Goal: Find specific page/section: Find specific page/section

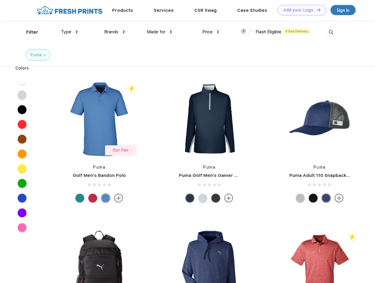
scroll to position [0, 0]
click at [300, 10] on link "Add your Logo Design Tool" at bounding box center [302, 10] width 49 height 10
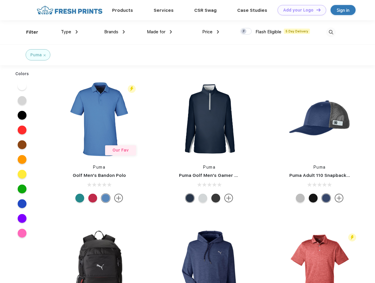
click at [0, 0] on div "Design Tool" at bounding box center [0, 0] width 0 height 0
click at [316, 10] on link "Add your Logo Design Tool" at bounding box center [302, 10] width 49 height 10
click at [28, 32] on div "Filter" at bounding box center [32, 32] width 12 height 7
click at [70, 32] on span "Type" at bounding box center [66, 31] width 10 height 5
click at [115, 32] on span "Brands" at bounding box center [111, 31] width 14 height 5
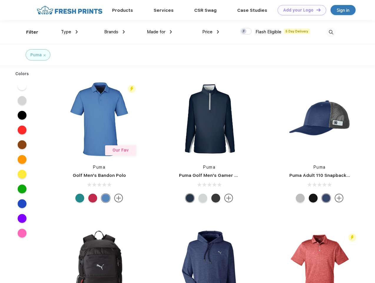
click at [160, 32] on span "Made for" at bounding box center [156, 31] width 19 height 5
click at [211, 32] on span "Price" at bounding box center [207, 31] width 10 height 5
click at [246, 32] on div at bounding box center [245, 31] width 11 height 6
click at [244, 32] on input "checkbox" at bounding box center [242, 30] width 4 height 4
click at [331, 32] on img at bounding box center [332, 32] width 10 height 10
